Goal: Find specific page/section: Find specific page/section

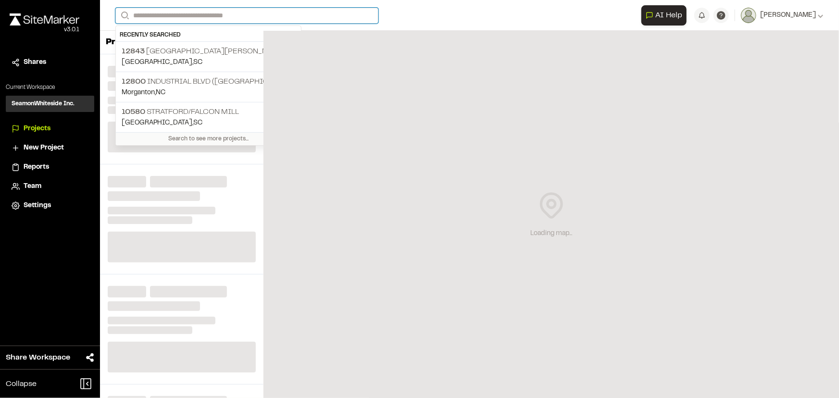
click at [183, 12] on input "Search" at bounding box center [246, 16] width 263 height 16
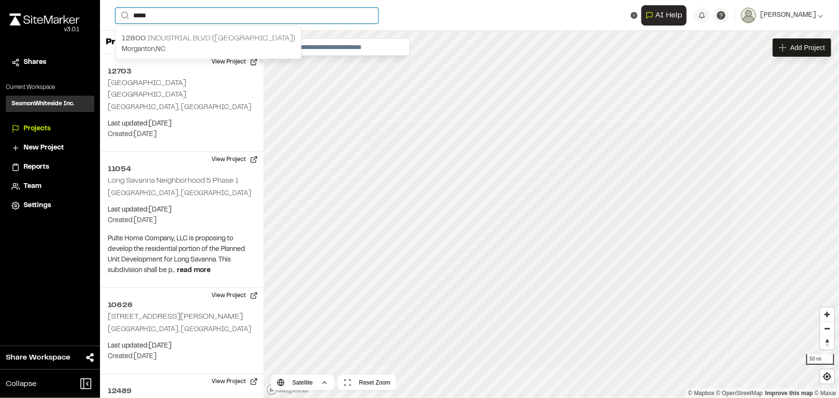
type input "*****"
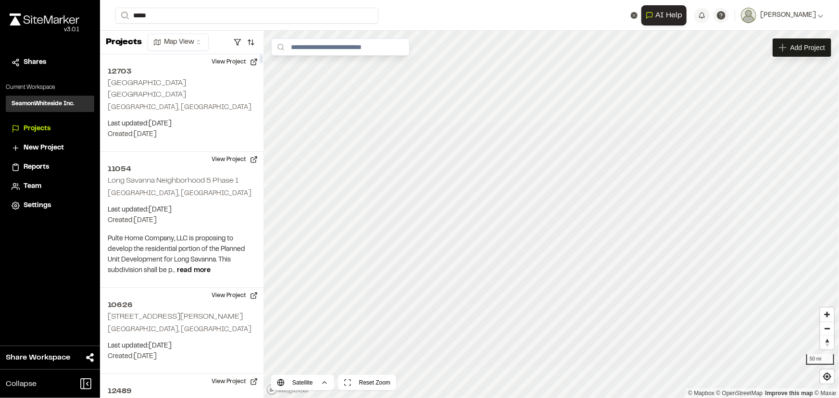
click at [170, 44] on p "[GEOGRAPHIC_DATA] , [GEOGRAPHIC_DATA]" at bounding box center [209, 49] width 174 height 11
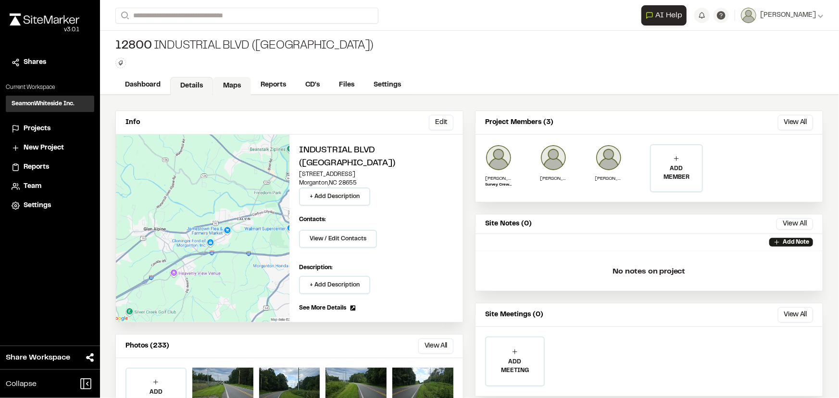
click at [230, 83] on link "Maps" at bounding box center [232, 86] width 38 height 18
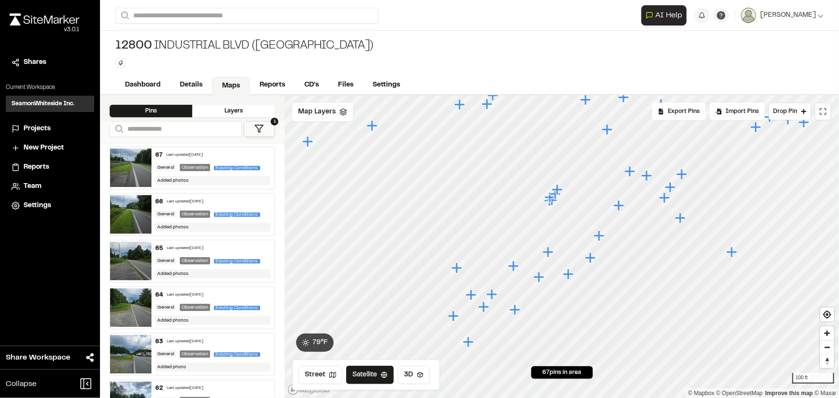
click at [452, 269] on icon "Map marker" at bounding box center [458, 268] width 13 height 13
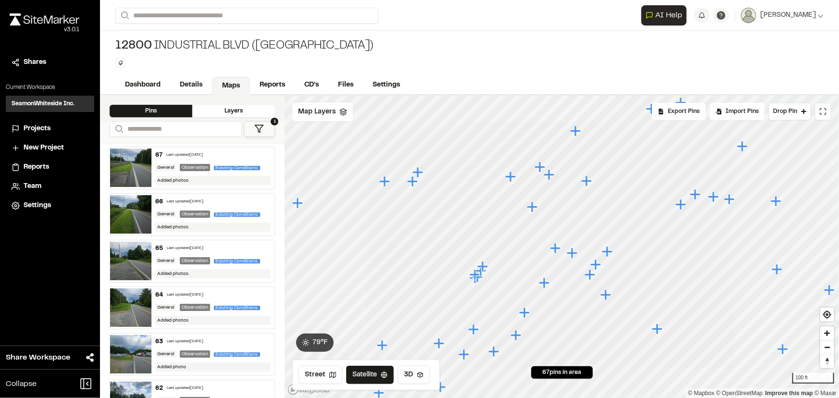
click at [533, 207] on icon "Map marker" at bounding box center [532, 207] width 11 height 11
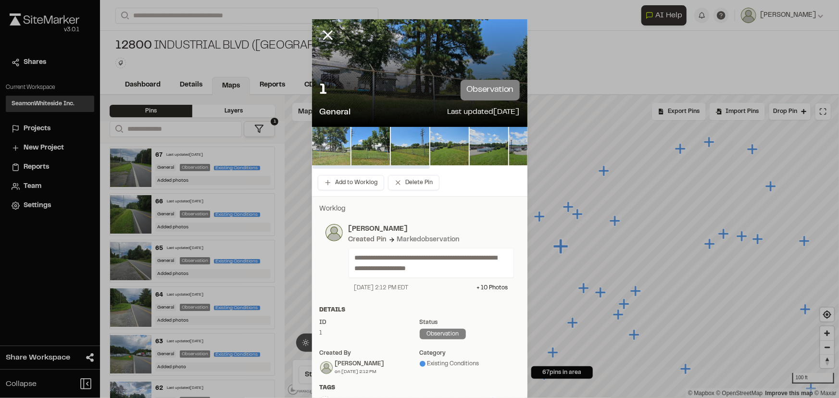
click at [335, 144] on img at bounding box center [331, 146] width 38 height 38
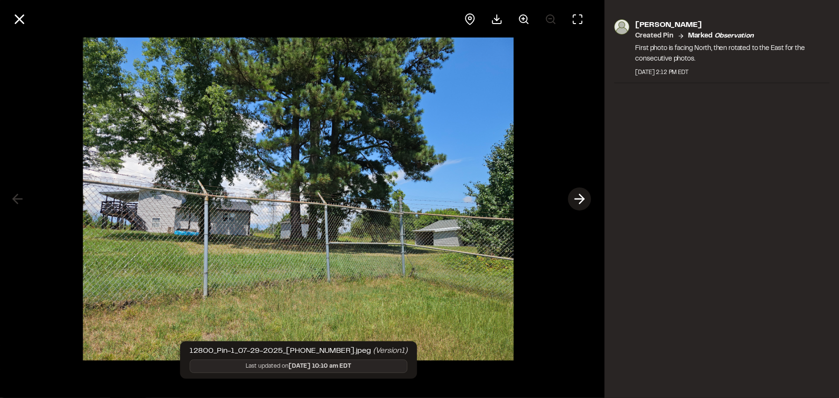
click at [579, 199] on line at bounding box center [580, 199] width 9 height 0
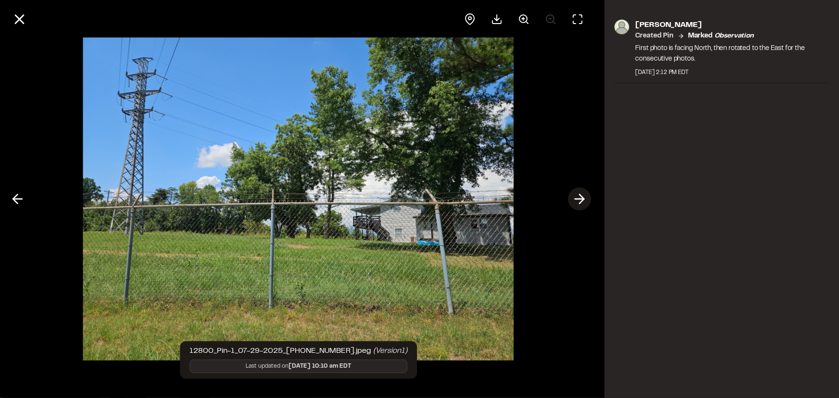
click at [579, 199] on line at bounding box center [580, 199] width 9 height 0
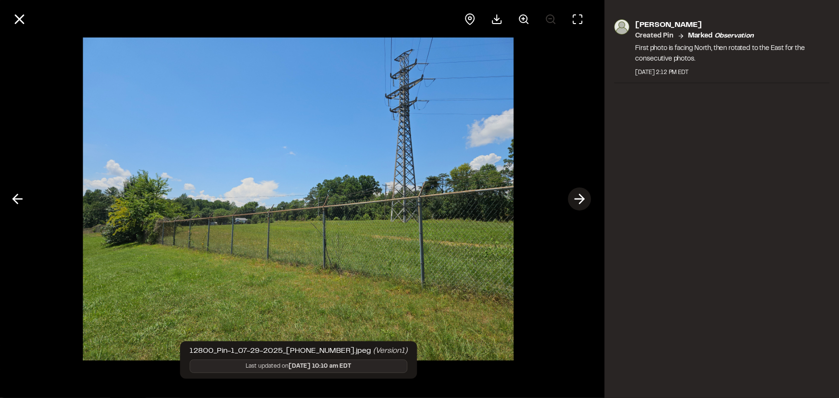
click at [579, 198] on icon at bounding box center [579, 199] width 15 height 16
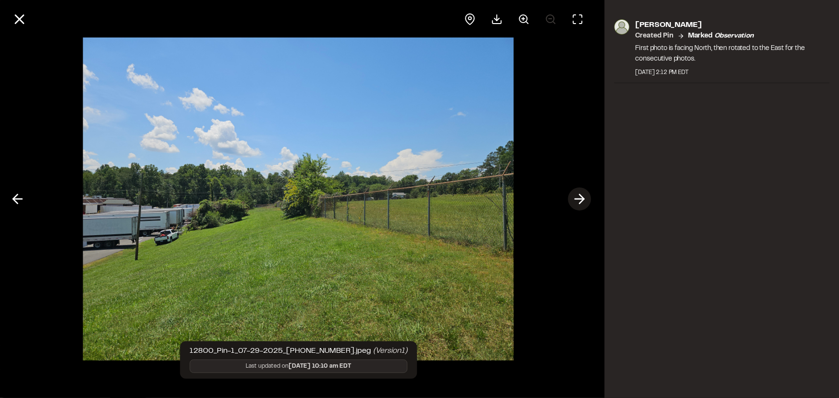
click at [581, 198] on icon at bounding box center [579, 199] width 15 height 16
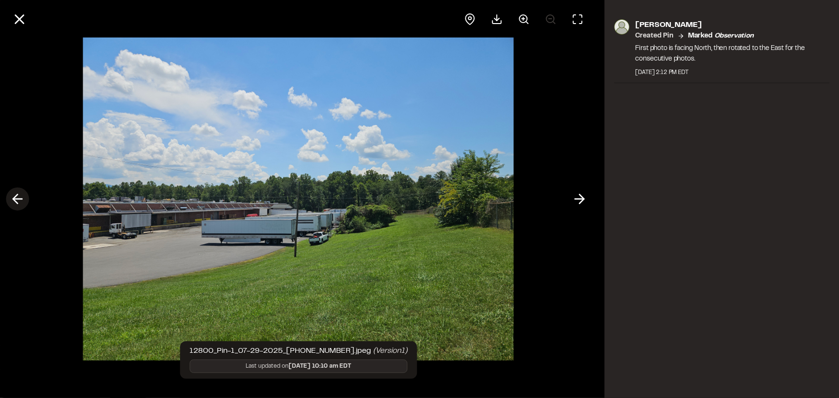
click at [20, 198] on icon at bounding box center [17, 199] width 15 height 16
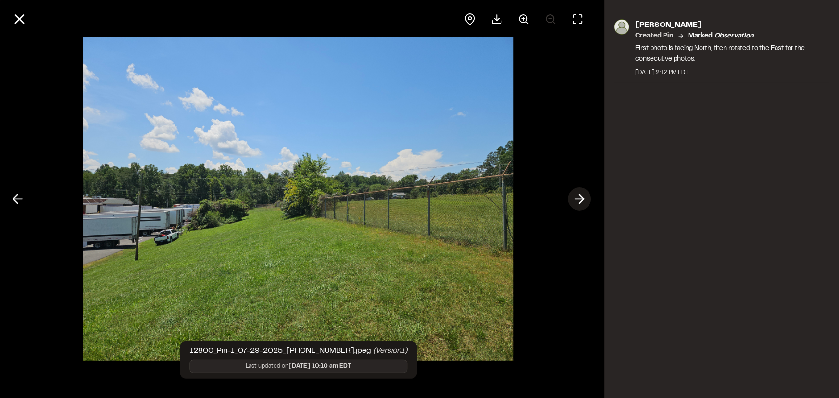
click at [578, 195] on icon at bounding box center [579, 199] width 15 height 16
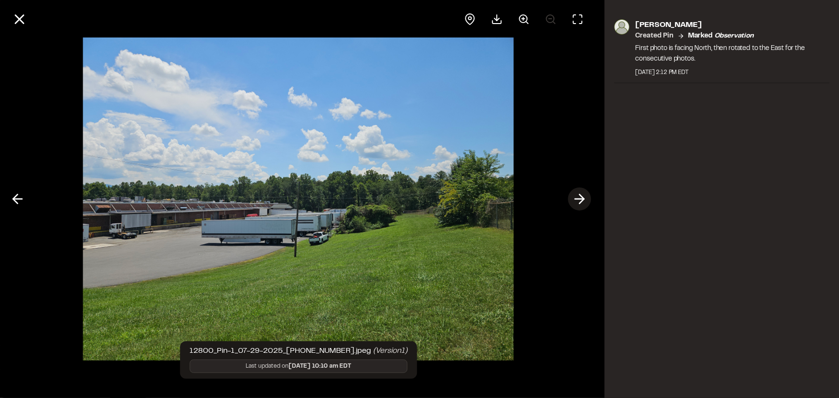
click at [581, 197] on icon at bounding box center [579, 199] width 15 height 16
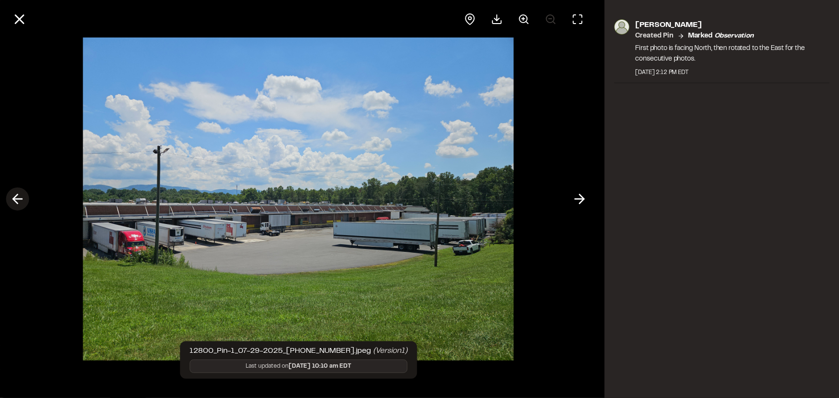
click at [14, 197] on polyline at bounding box center [15, 199] width 4 height 9
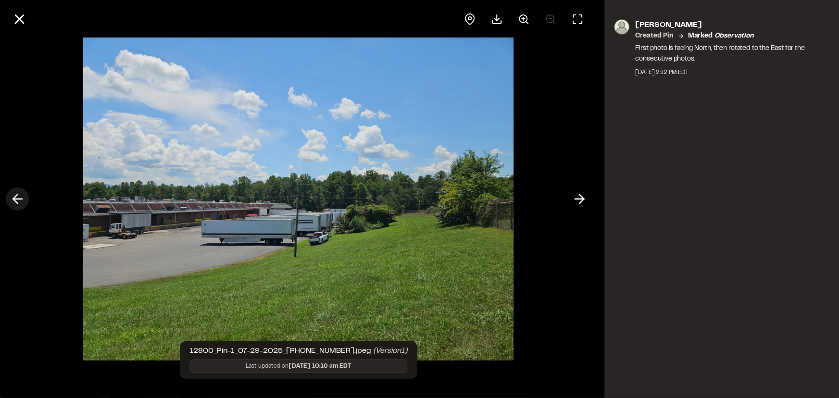
click at [14, 197] on polyline at bounding box center [15, 199] width 4 height 9
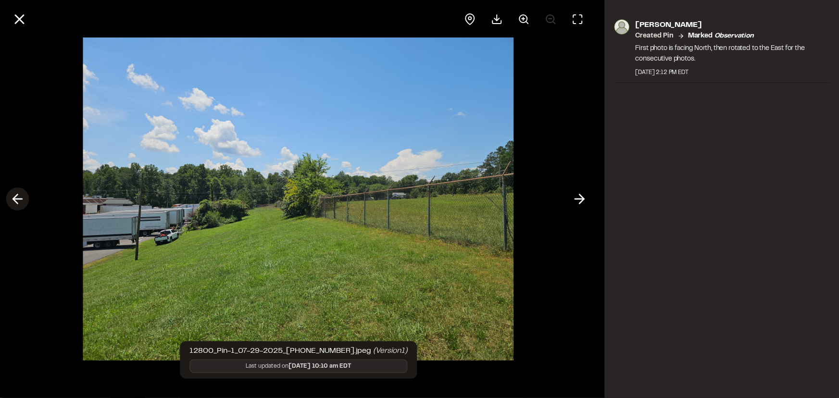
click at [16, 195] on polyline at bounding box center [15, 199] width 4 height 9
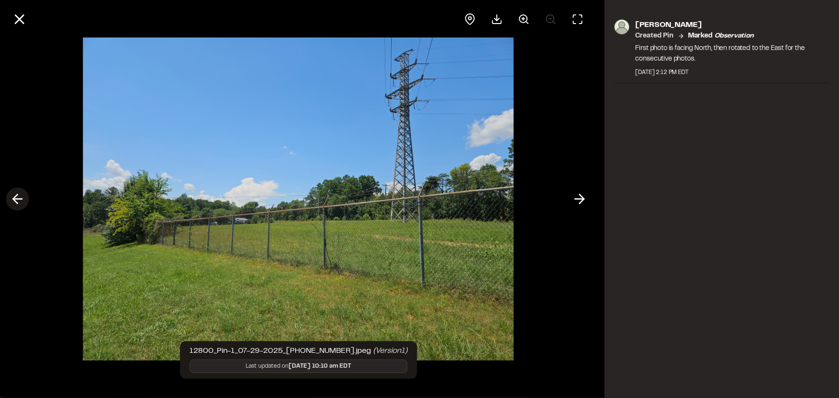
click at [16, 195] on polyline at bounding box center [15, 199] width 4 height 9
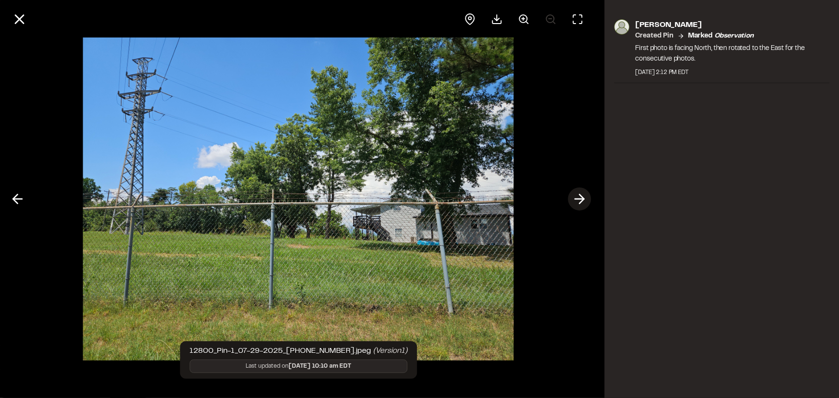
click at [580, 196] on icon at bounding box center [579, 199] width 15 height 16
